Goal: Book appointment/travel/reservation

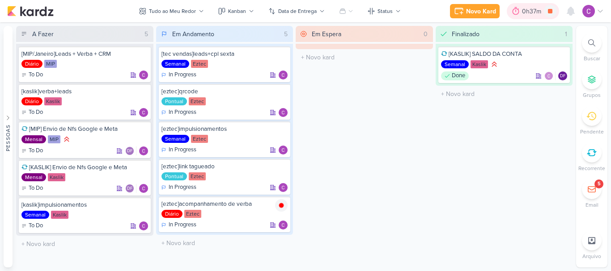
click at [533, 13] on div "0h37m" at bounding box center [533, 11] width 22 height 9
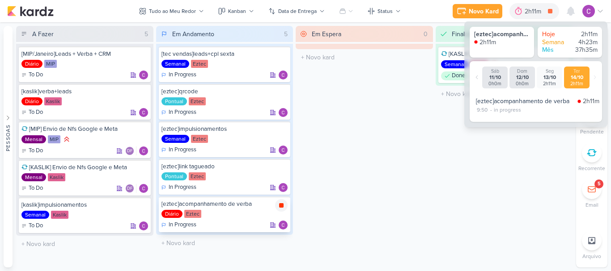
click at [283, 207] on icon at bounding box center [281, 205] width 4 height 4
click at [279, 168] on icon at bounding box center [281, 168] width 7 height 7
click at [543, 8] on div "2h11m" at bounding box center [546, 11] width 19 height 9
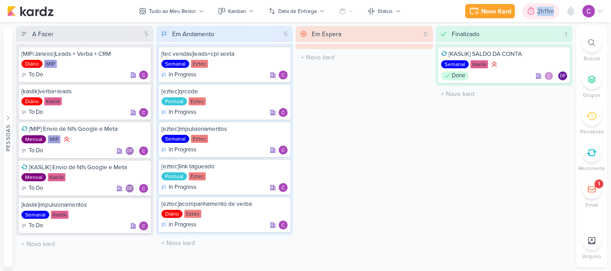
click at [543, 8] on div "2h11m" at bounding box center [546, 11] width 19 height 9
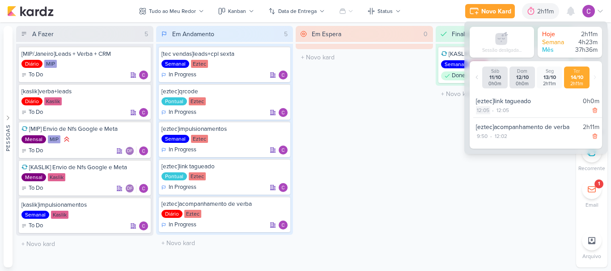
click at [484, 112] on div "12:05" at bounding box center [483, 110] width 14 height 8
select select "12"
click at [494, 122] on select "00 01 02 03 04 05 06 07 08 09 10 11 12 13 14 15 16 17 18 19 20 21 22 23 24 25 2…" at bounding box center [498, 121] width 13 height 11
click at [492, 116] on select "00 01 02 03 04 05 06 07 08 09 10 11 12 13 14 15 16 17 18 19 20 21 22 23 24 25 2…" at bounding box center [498, 121] width 13 height 11
click at [509, 121] on icon at bounding box center [511, 121] width 11 height 11
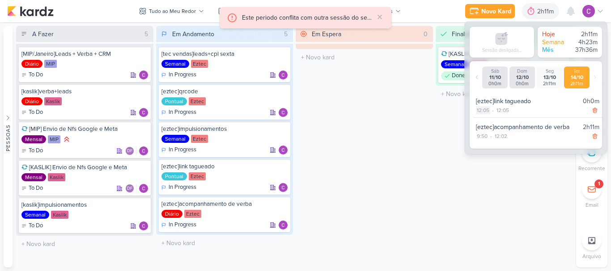
click at [486, 110] on div "12:05" at bounding box center [483, 110] width 14 height 8
click at [498, 127] on select "00 01 02 03 04 05 06 07 08 09 10 11 12 13 14 15 16 17 18 19 20 21 22 23 24 25 2…" at bounding box center [498, 121] width 13 height 11
select select "3"
click at [492, 116] on select "00 01 02 03 04 05 06 07 08 09 10 11 12 13 14 15 16 17 18 19 20 21 22 23 24 25 2…" at bounding box center [498, 121] width 13 height 11
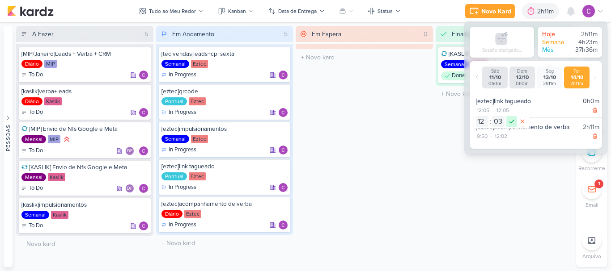
click at [511, 118] on icon at bounding box center [511, 121] width 11 height 11
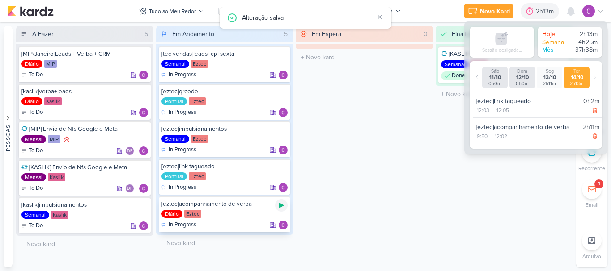
click at [281, 205] on icon at bounding box center [281, 205] width 4 height 5
